Goal: Communication & Community: Share content

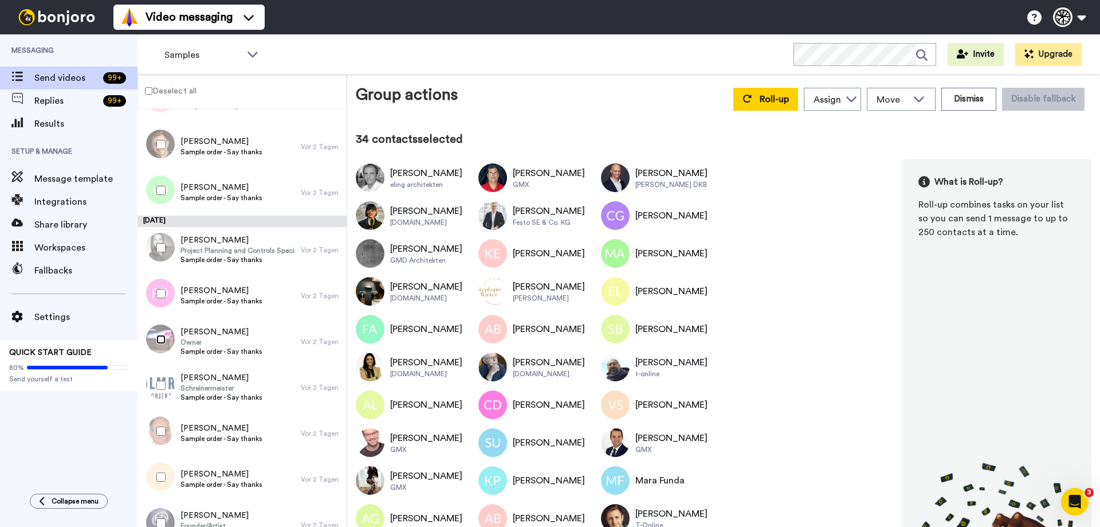
scroll to position [1490, 0]
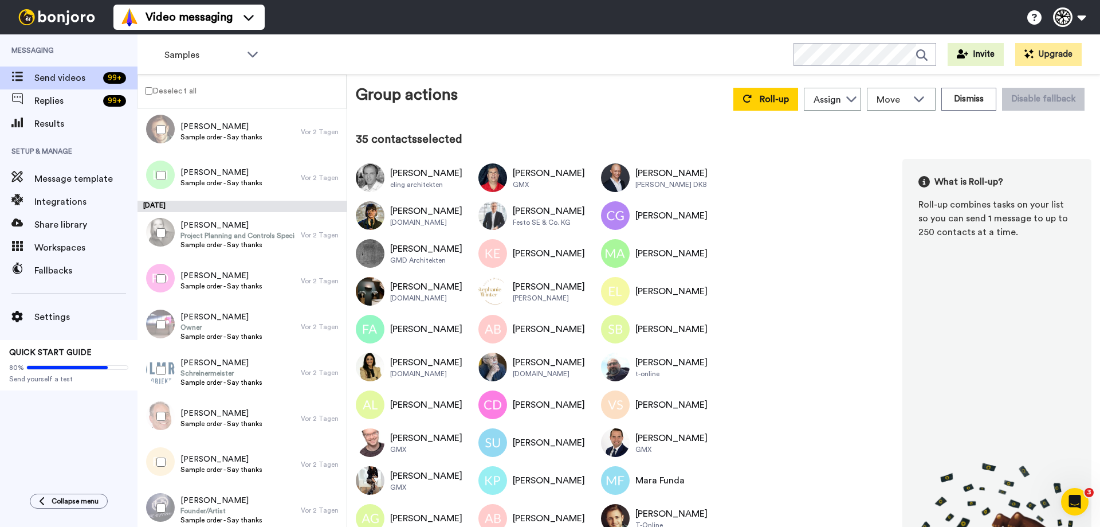
click at [156, 461] on div at bounding box center [158, 462] width 41 height 40
click at [159, 512] on div at bounding box center [158, 508] width 41 height 40
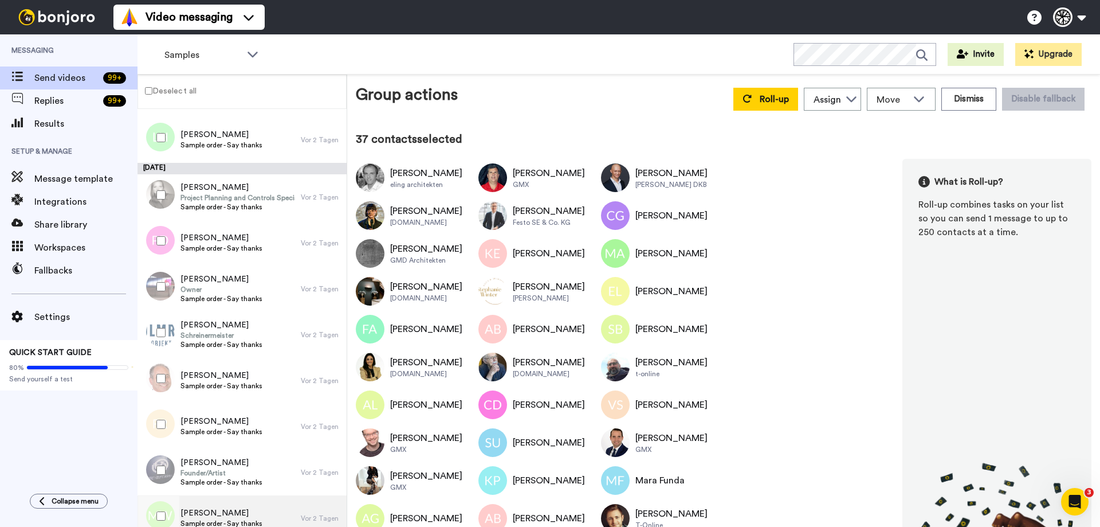
scroll to position [1604, 0]
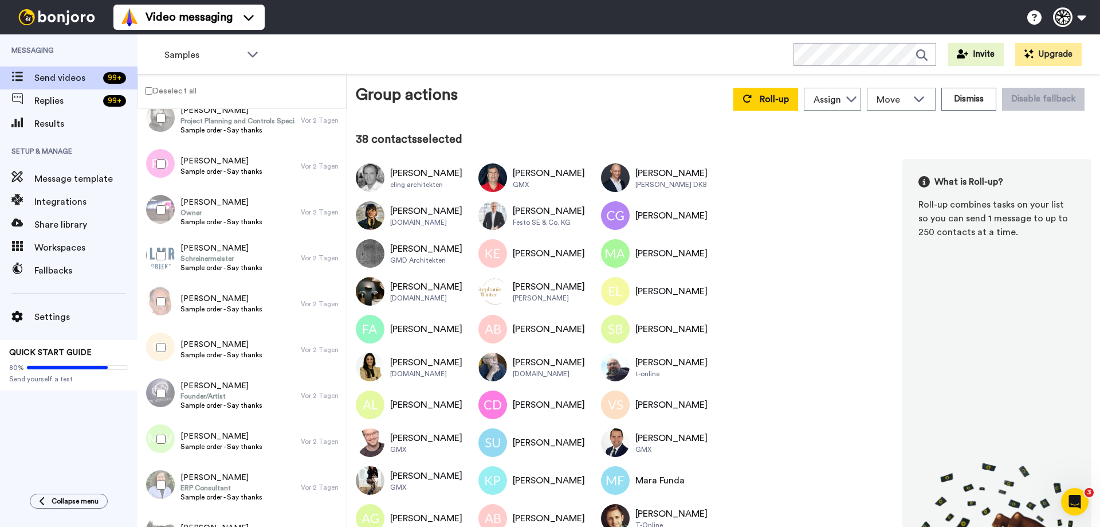
click at [163, 480] on div at bounding box center [158, 485] width 41 height 40
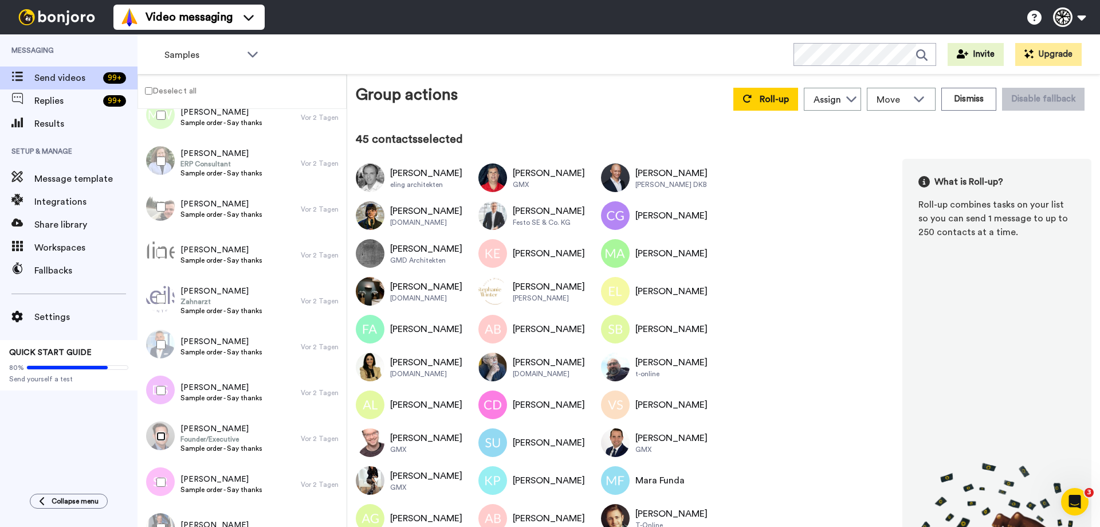
scroll to position [1948, 0]
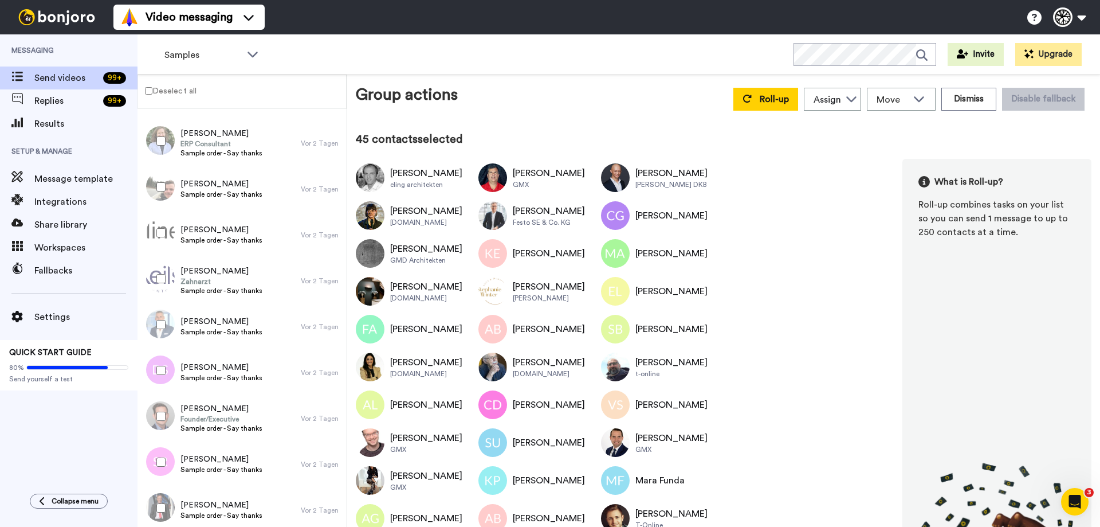
click at [160, 457] on div at bounding box center [158, 462] width 41 height 40
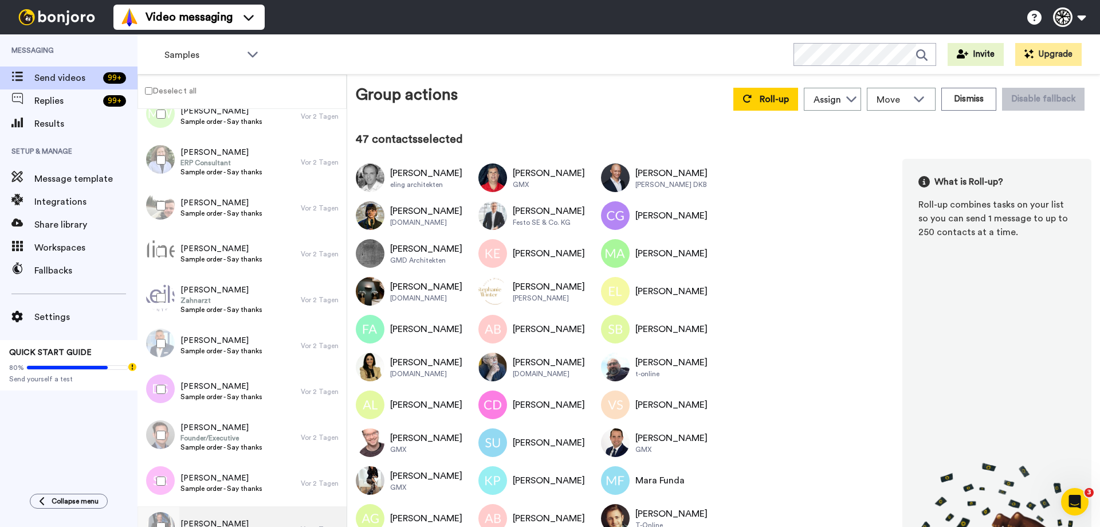
scroll to position [2046, 0]
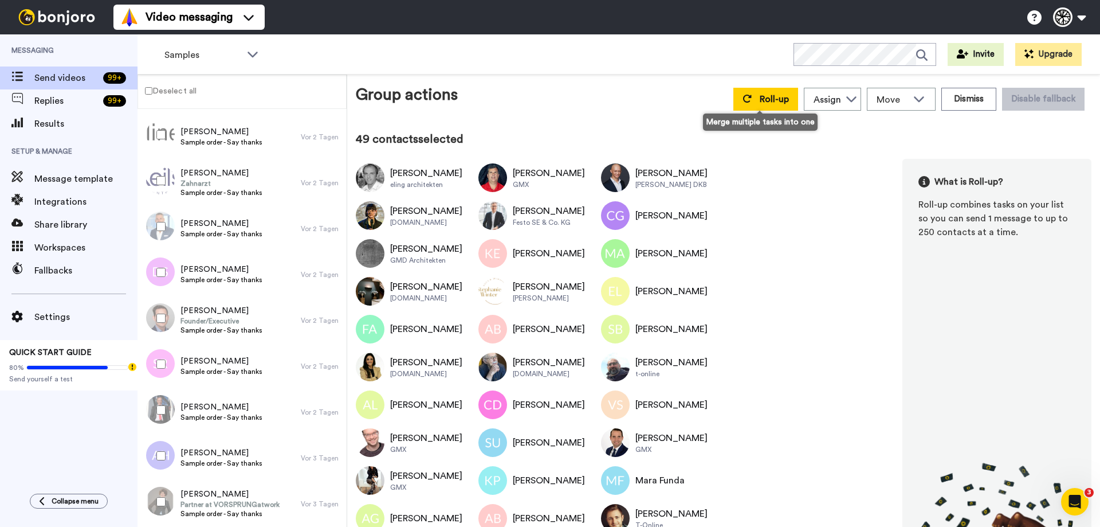
click at [756, 80] on div "Group actions Roll-up Assign Team WoodUpp Julia Rösig Nick Neukirchner Move WOR…" at bounding box center [723, 300] width 753 height 452
click at [760, 100] on span "Roll-up" at bounding box center [774, 99] width 29 height 9
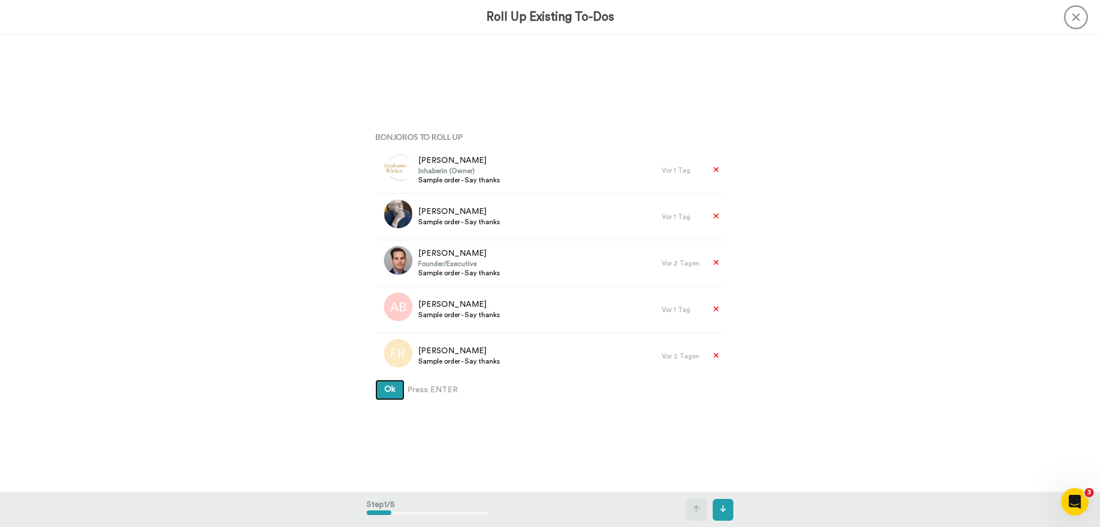
click at [390, 395] on button "Ok" at bounding box center [389, 389] width 29 height 21
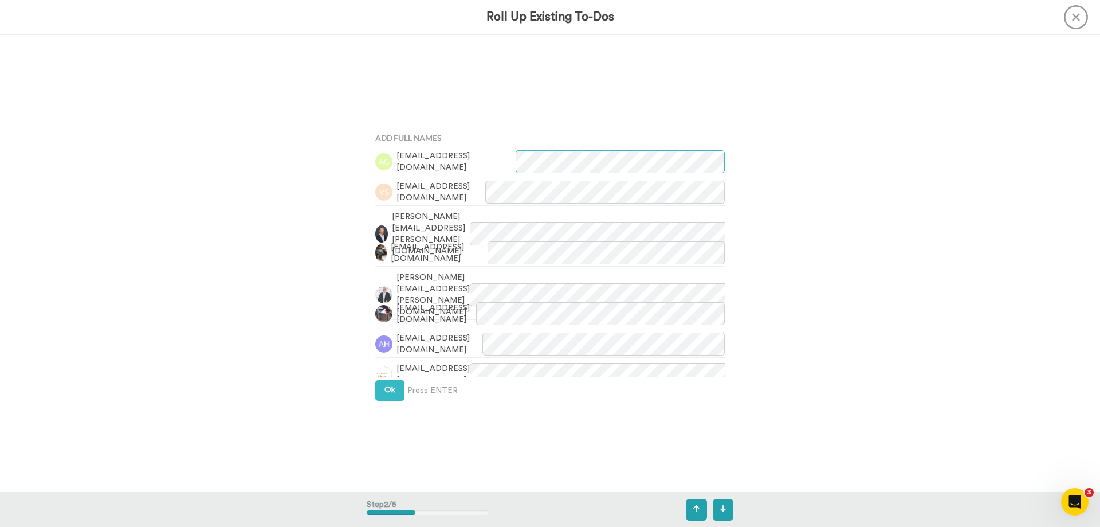
scroll to position [457, 0]
click at [384, 391] on span "Ok" at bounding box center [389, 388] width 11 height 8
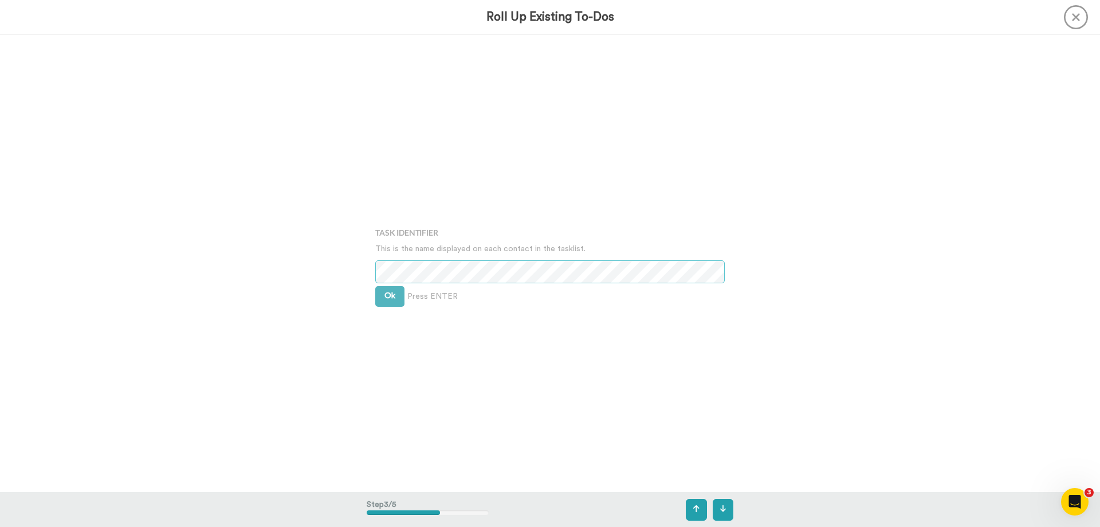
scroll to position [914, 0]
click at [382, 299] on button "Ok" at bounding box center [389, 295] width 29 height 21
click at [384, 278] on button "Ok" at bounding box center [389, 286] width 29 height 21
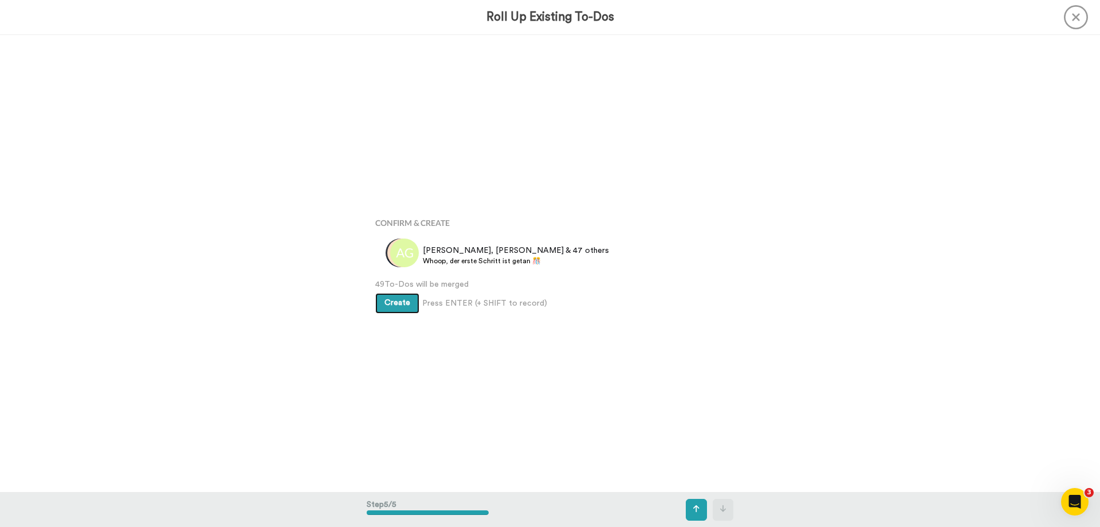
scroll to position [1828, 0]
click at [397, 309] on button "Create" at bounding box center [397, 303] width 44 height 21
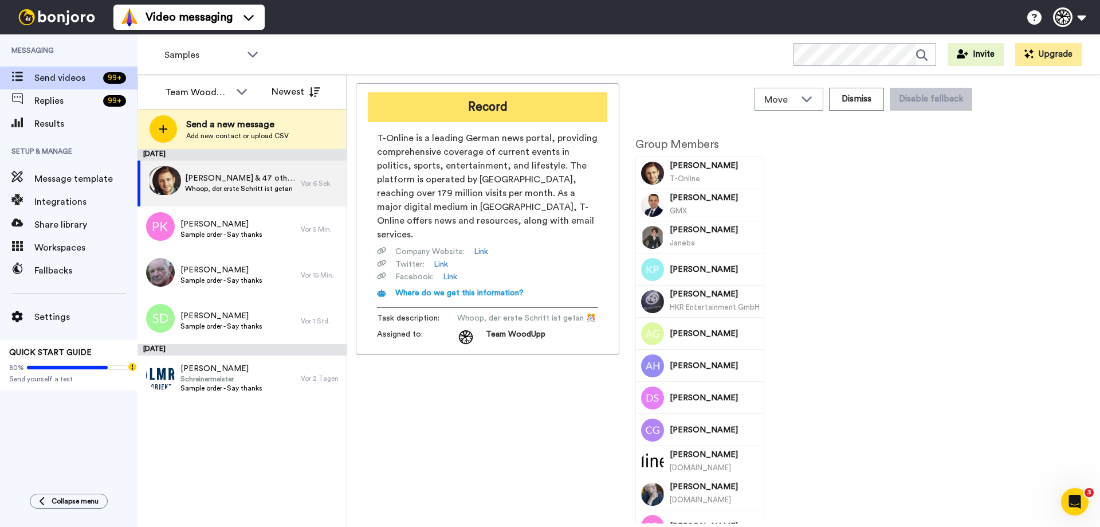
click at [471, 103] on button "Record" at bounding box center [488, 107] width 240 height 30
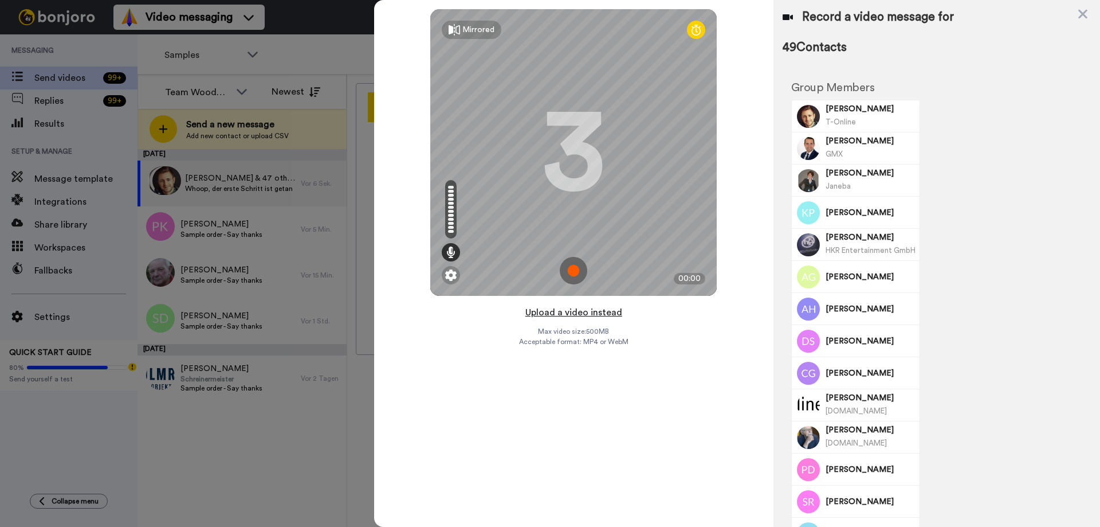
click at [558, 311] on button "Upload a video instead" at bounding box center [574, 312] width 104 height 15
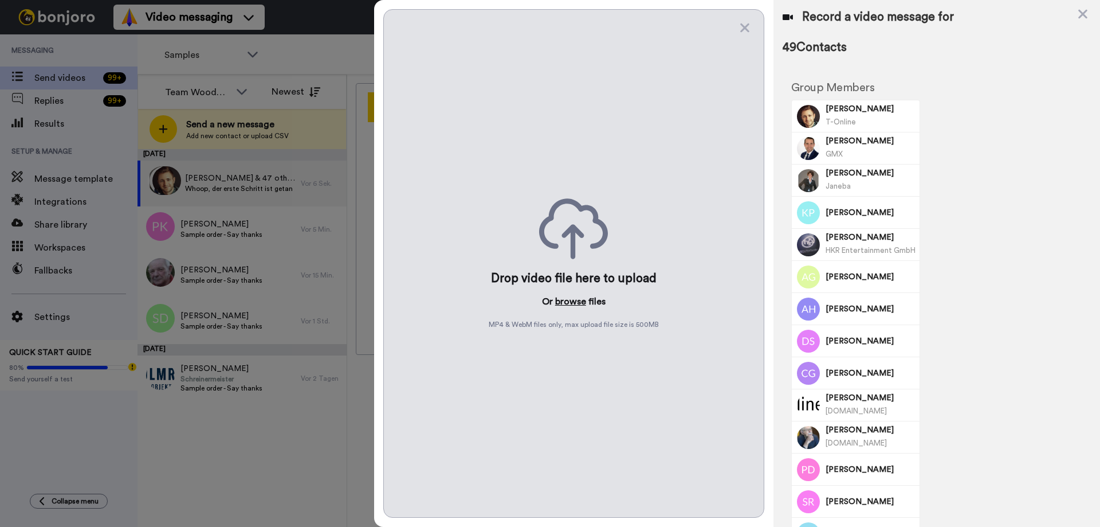
click at [571, 303] on button "browse" at bounding box center [570, 302] width 31 height 14
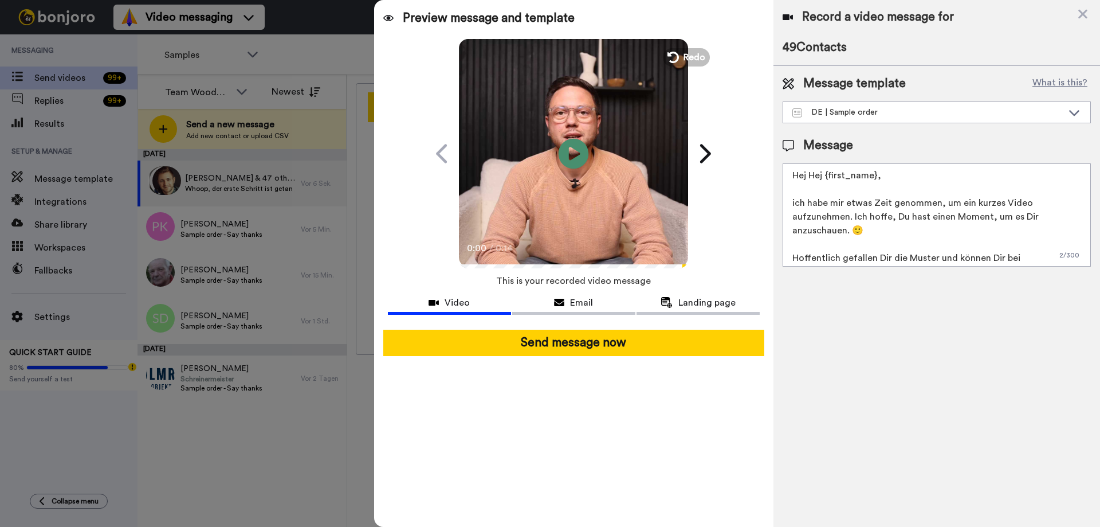
click at [574, 157] on icon "Play/Pause" at bounding box center [574, 153] width 30 height 54
click at [576, 164] on icon at bounding box center [574, 153] width 30 height 30
click at [582, 185] on video at bounding box center [573, 151] width 229 height 229
click at [568, 164] on icon at bounding box center [574, 153] width 30 height 30
click at [568, 163] on icon at bounding box center [574, 153] width 30 height 30
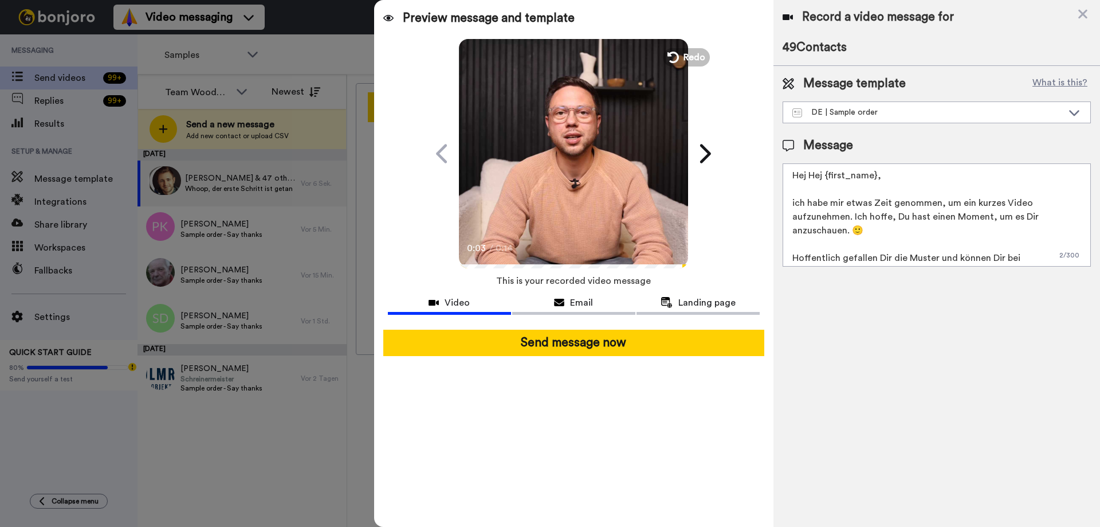
click at [568, 163] on icon at bounding box center [574, 153] width 30 height 30
click at [584, 154] on icon at bounding box center [574, 153] width 30 height 30
click at [566, 152] on icon at bounding box center [574, 153] width 30 height 30
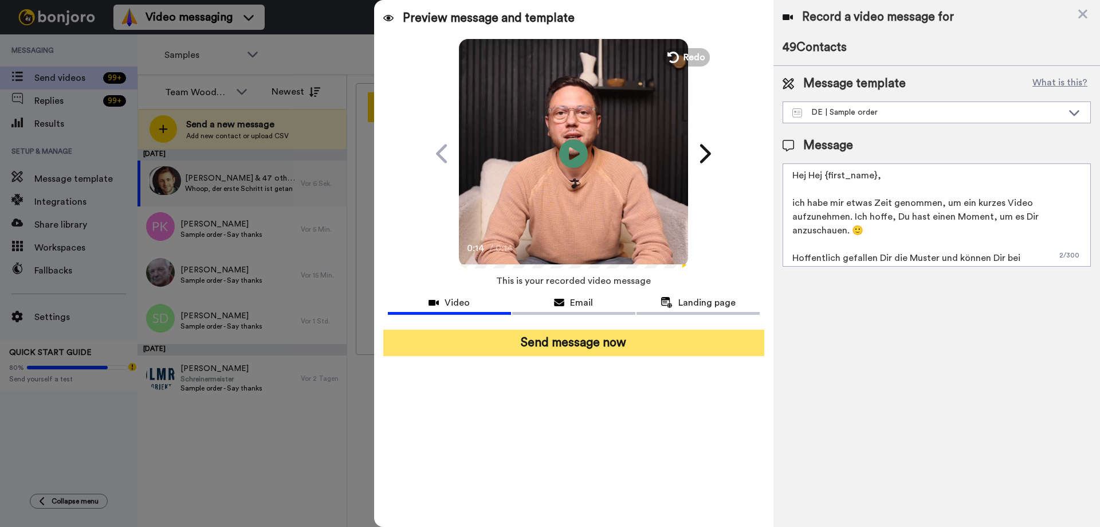
click at [631, 351] on button "Send message now" at bounding box center [573, 342] width 381 height 26
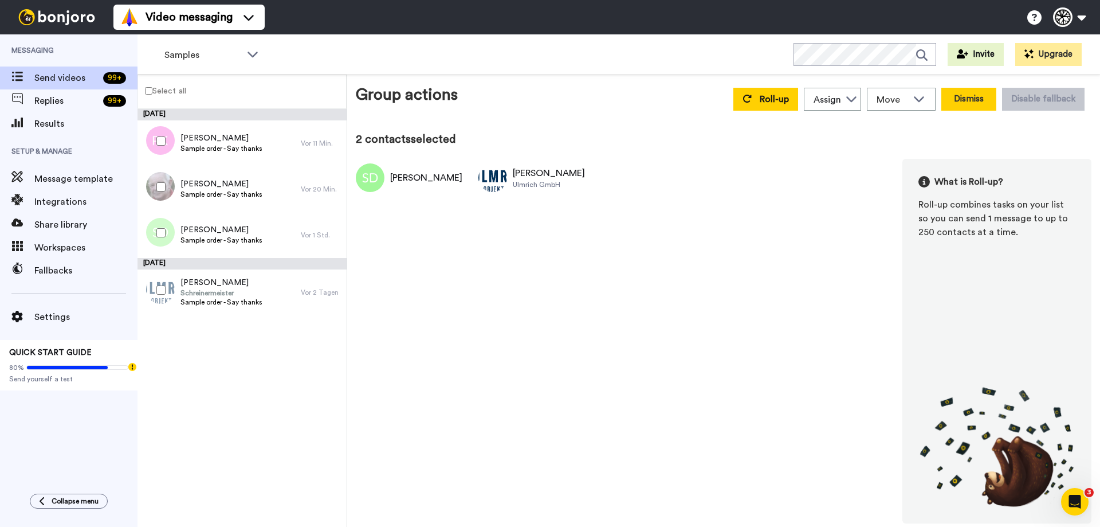
click at [966, 110] on button "Dismiss" at bounding box center [968, 99] width 55 height 23
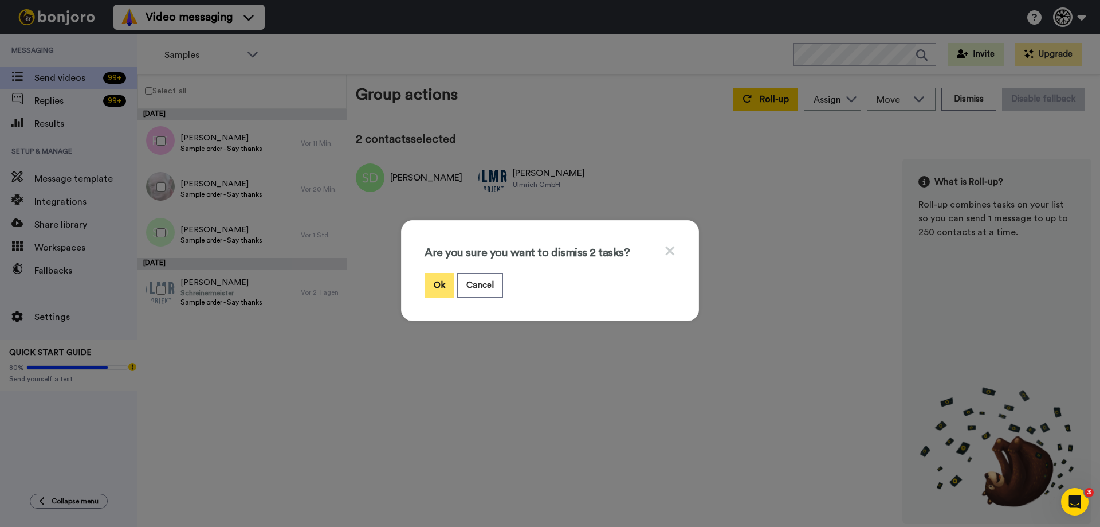
click at [428, 280] on button "Ok" at bounding box center [440, 285] width 30 height 25
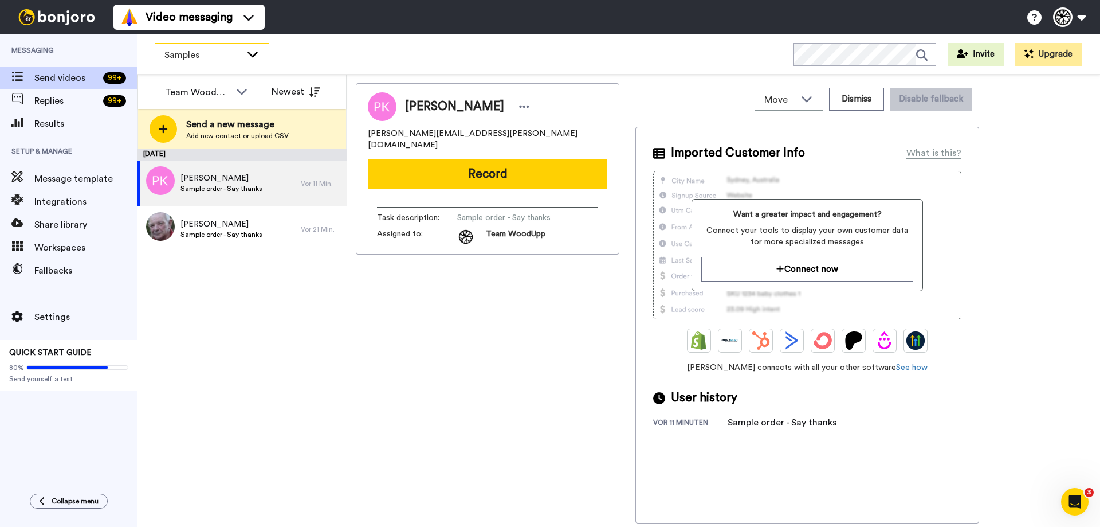
click at [214, 58] on span "Samples" at bounding box center [202, 55] width 77 height 14
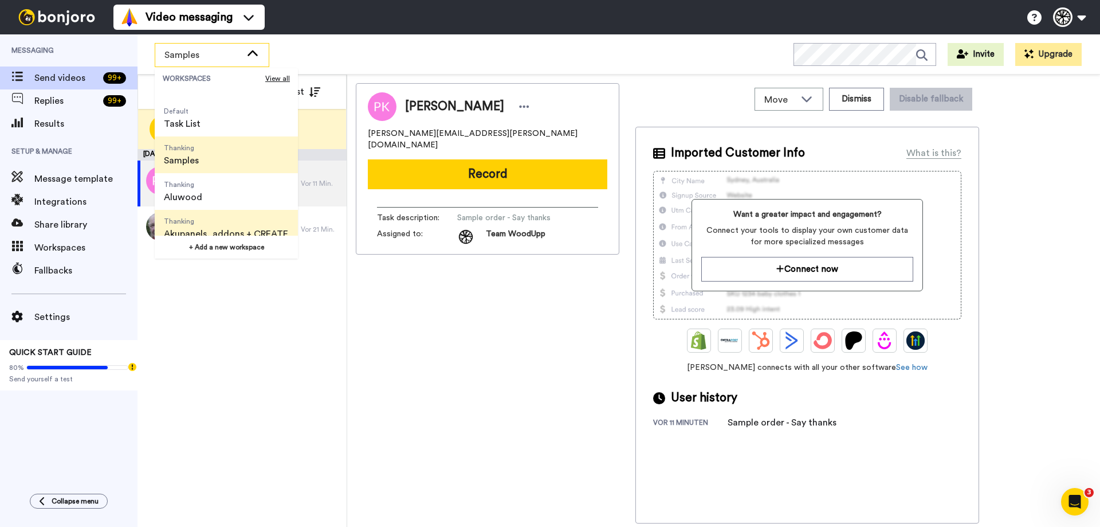
scroll to position [37, 0]
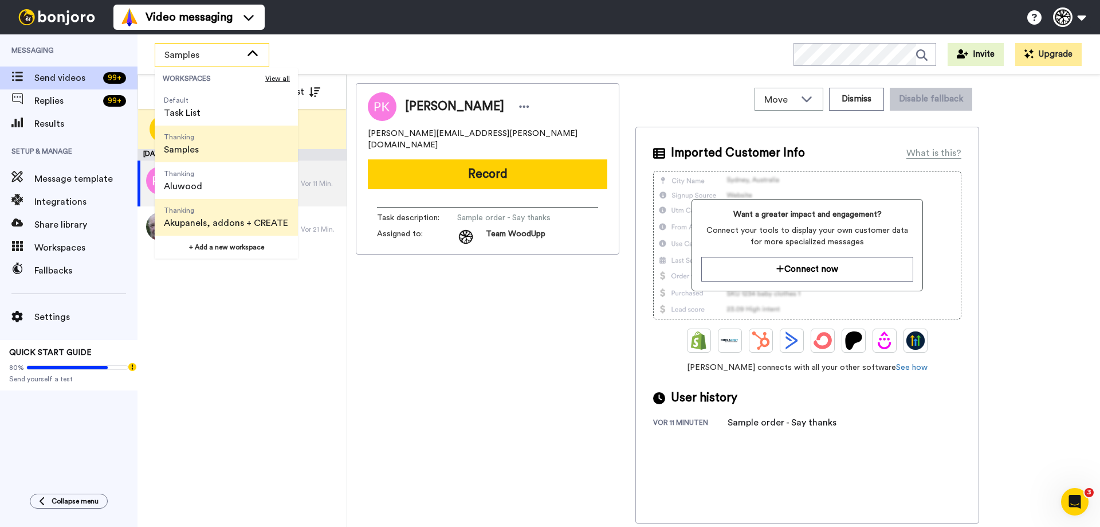
click at [238, 217] on span "Akupanels, addons + CREATE" at bounding box center [226, 223] width 124 height 14
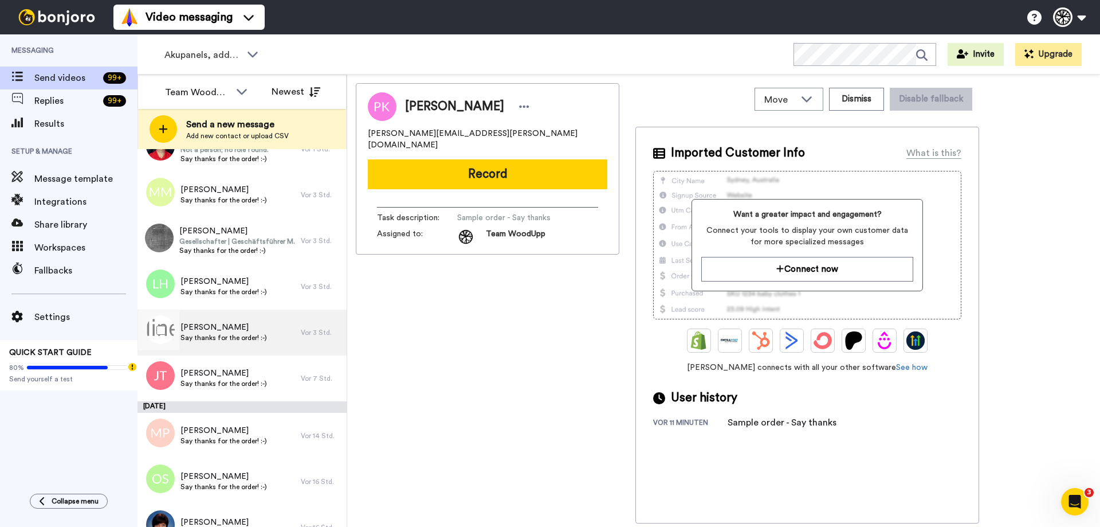
scroll to position [0, 0]
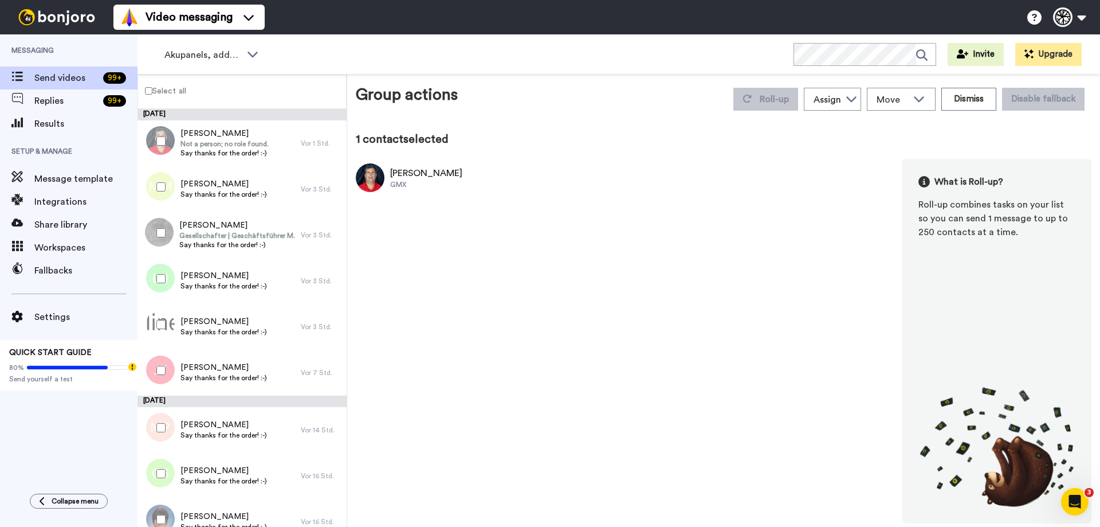
click at [155, 90] on label "Select all" at bounding box center [162, 91] width 48 height 14
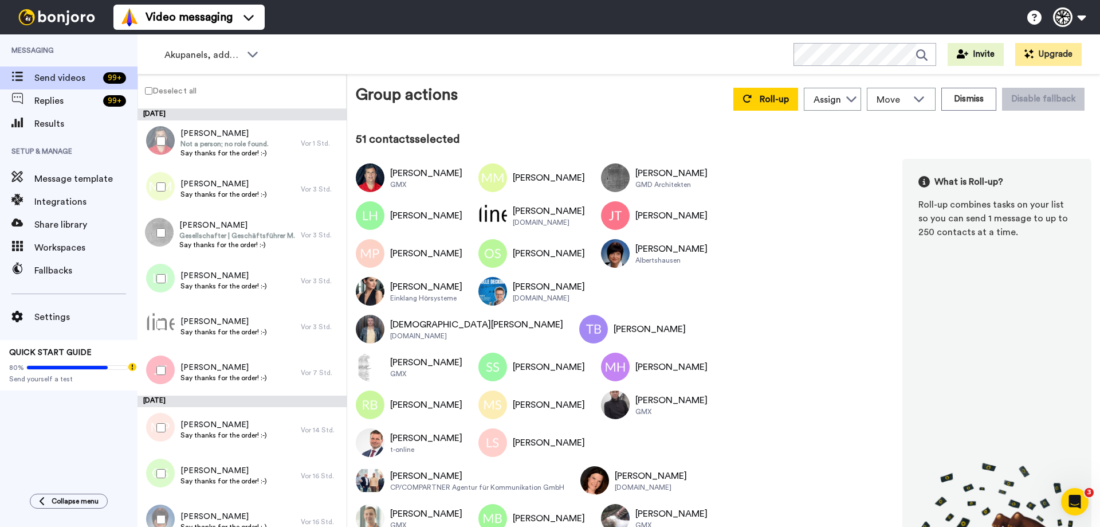
click at [771, 95] on span "Roll-up" at bounding box center [774, 99] width 29 height 9
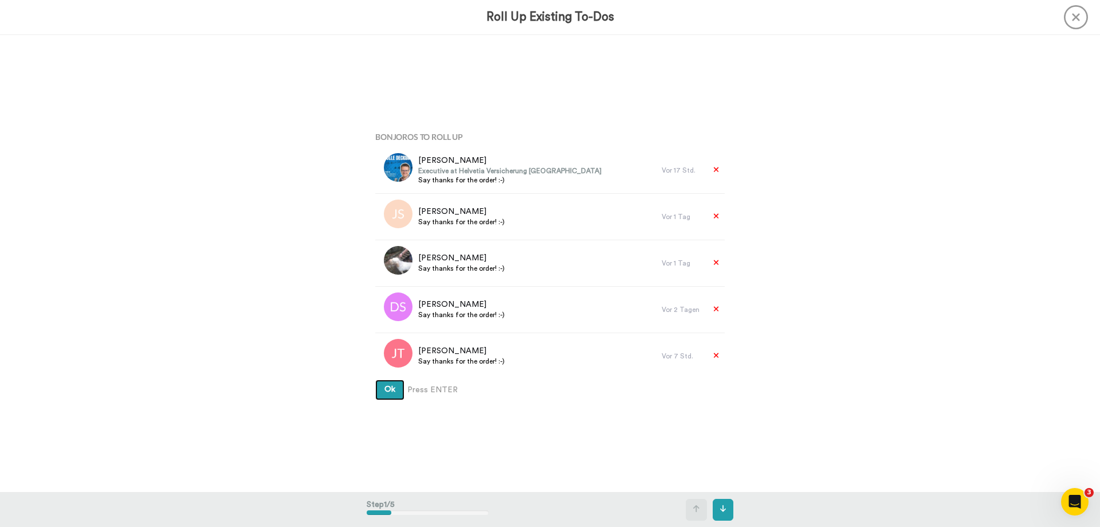
click at [391, 389] on span "Ok" at bounding box center [389, 389] width 11 height 8
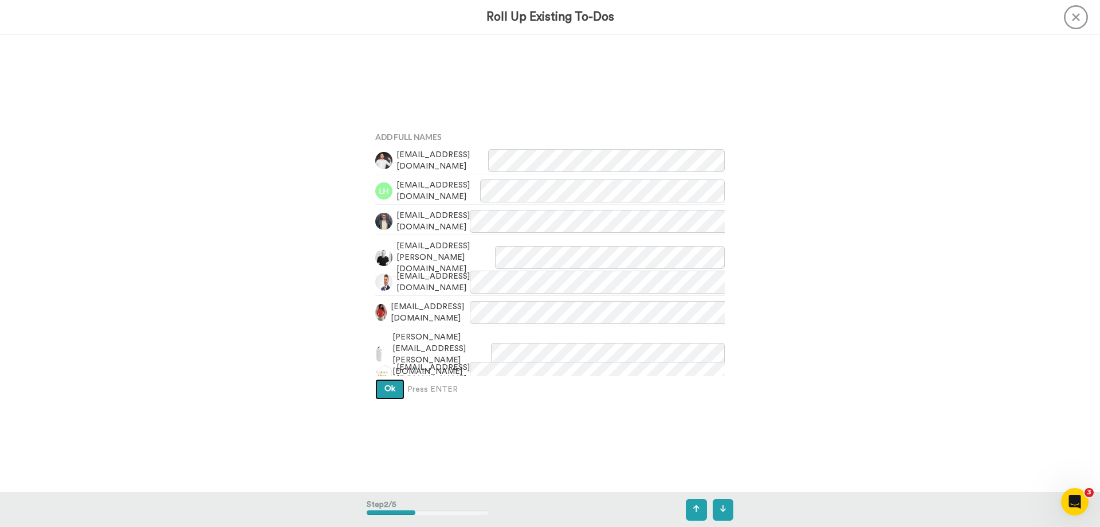
click at [394, 389] on button "Ok" at bounding box center [389, 389] width 29 height 21
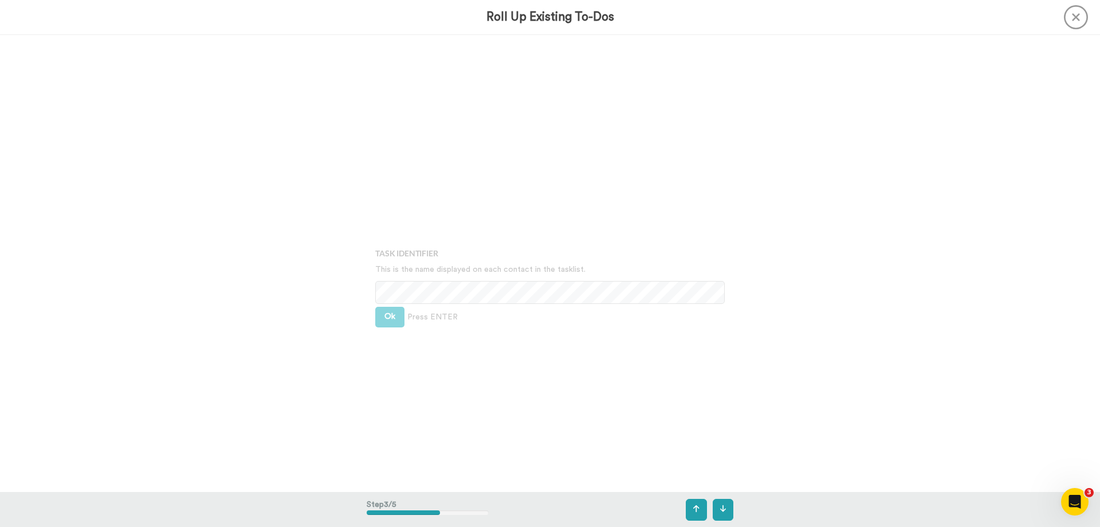
scroll to position [914, 0]
click at [393, 291] on button "Ok" at bounding box center [389, 295] width 29 height 21
click at [384, 287] on span "Ok" at bounding box center [389, 285] width 11 height 8
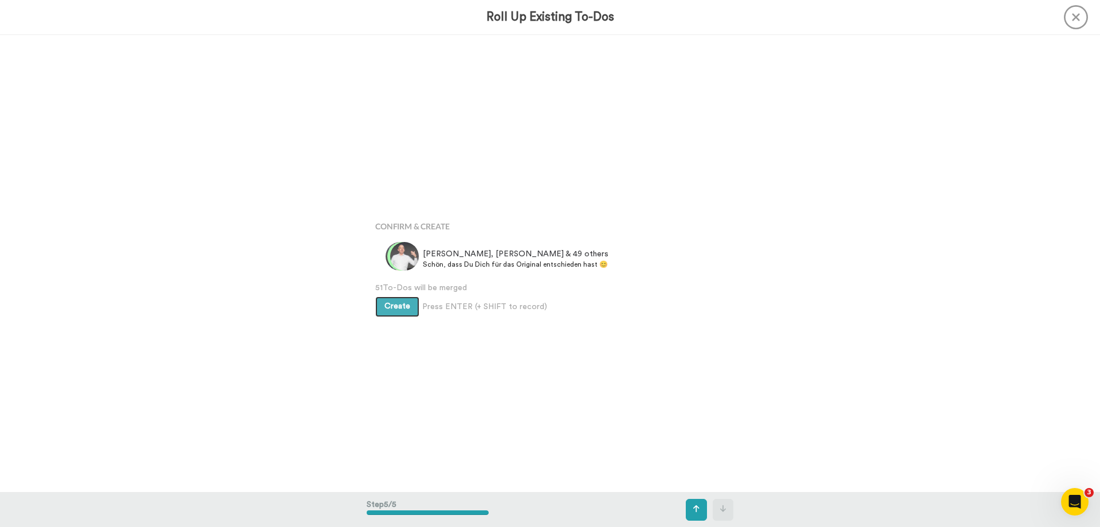
scroll to position [1828, 0]
click at [394, 297] on button "Create" at bounding box center [397, 303] width 44 height 21
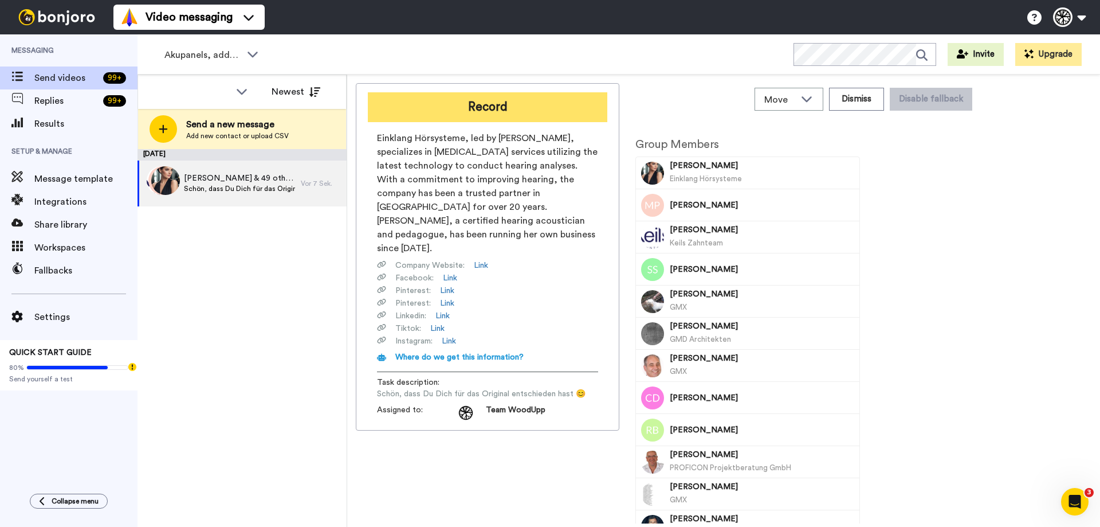
click at [466, 101] on button "Record" at bounding box center [488, 107] width 240 height 30
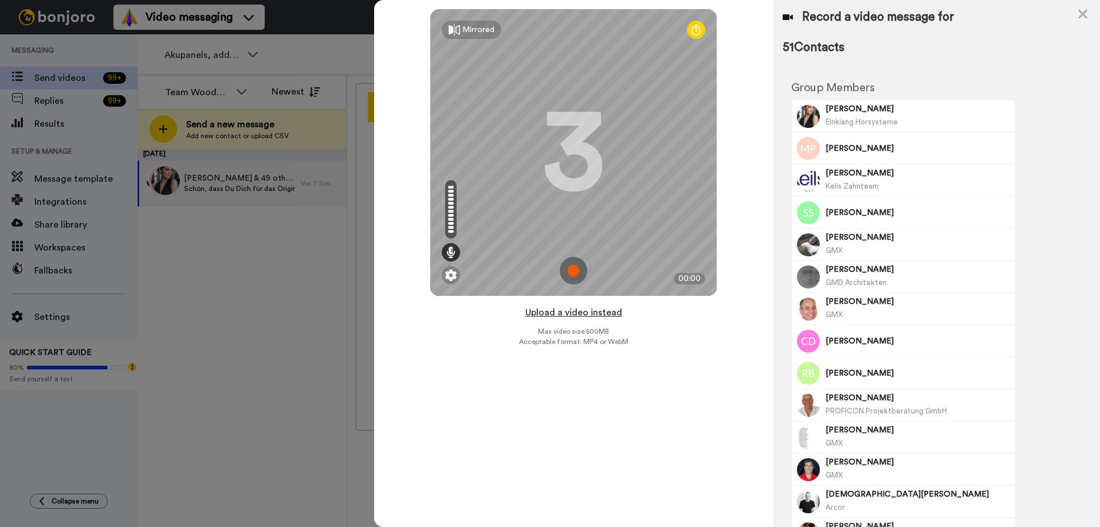
click at [602, 317] on button "Upload a video instead" at bounding box center [574, 312] width 104 height 15
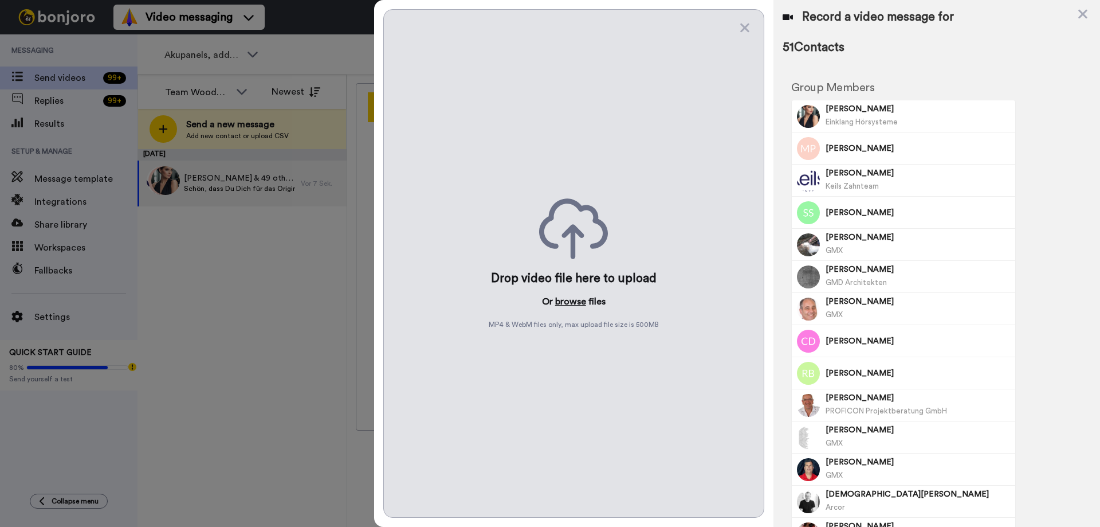
click at [580, 302] on button "browse" at bounding box center [570, 302] width 31 height 14
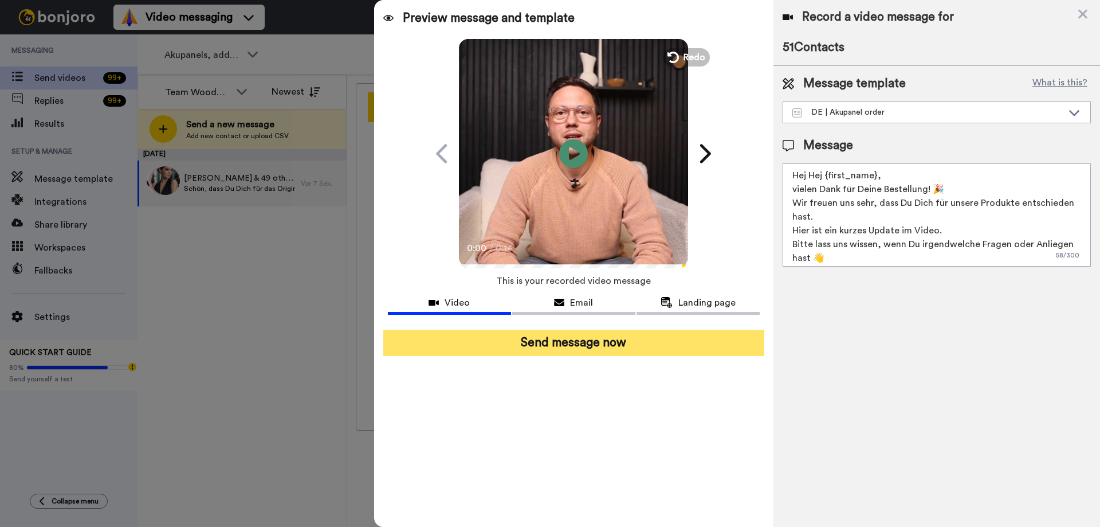
click at [554, 337] on button "Send message now" at bounding box center [573, 342] width 381 height 26
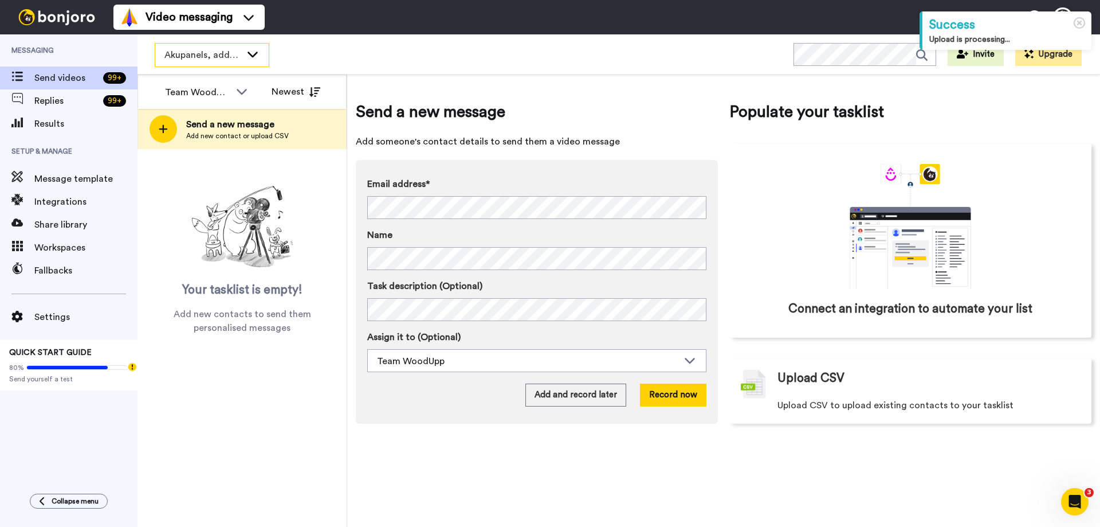
click at [254, 60] on div "Akupanels, addons + CREATE" at bounding box center [211, 55] width 113 height 23
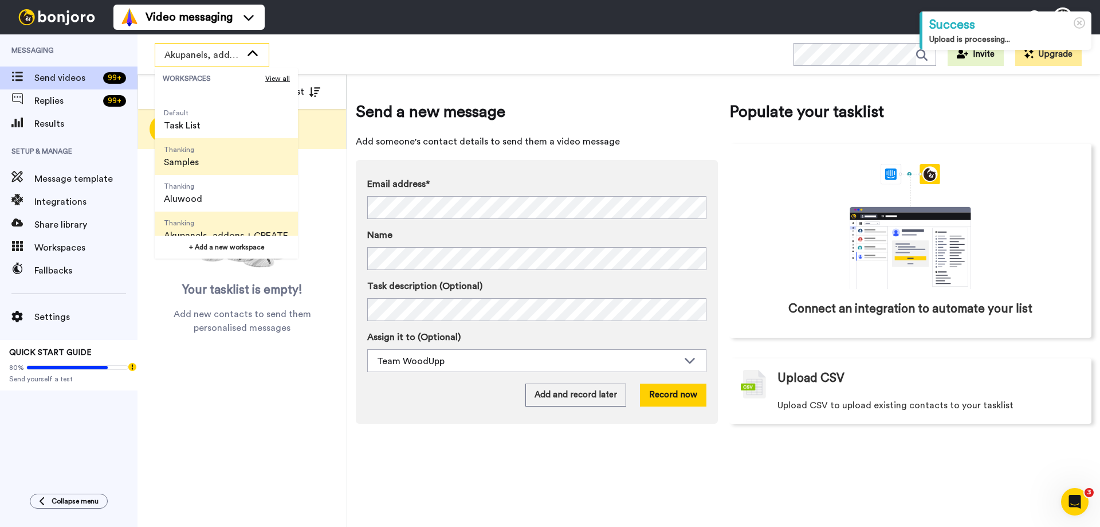
scroll to position [37, 0]
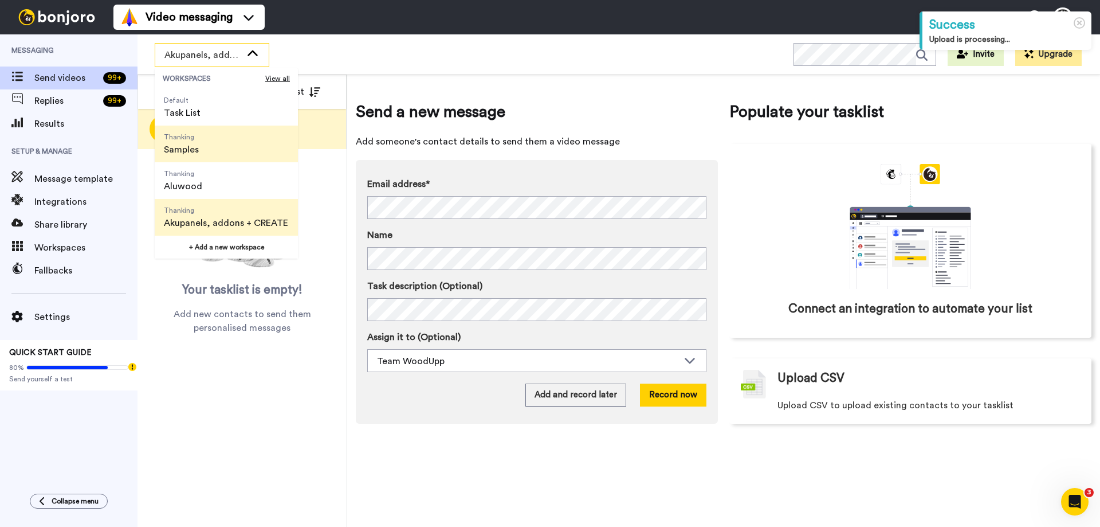
click at [256, 188] on li "Thanking [PERSON_NAME]" at bounding box center [226, 180] width 143 height 37
